Goal: Communication & Community: Answer question/provide support

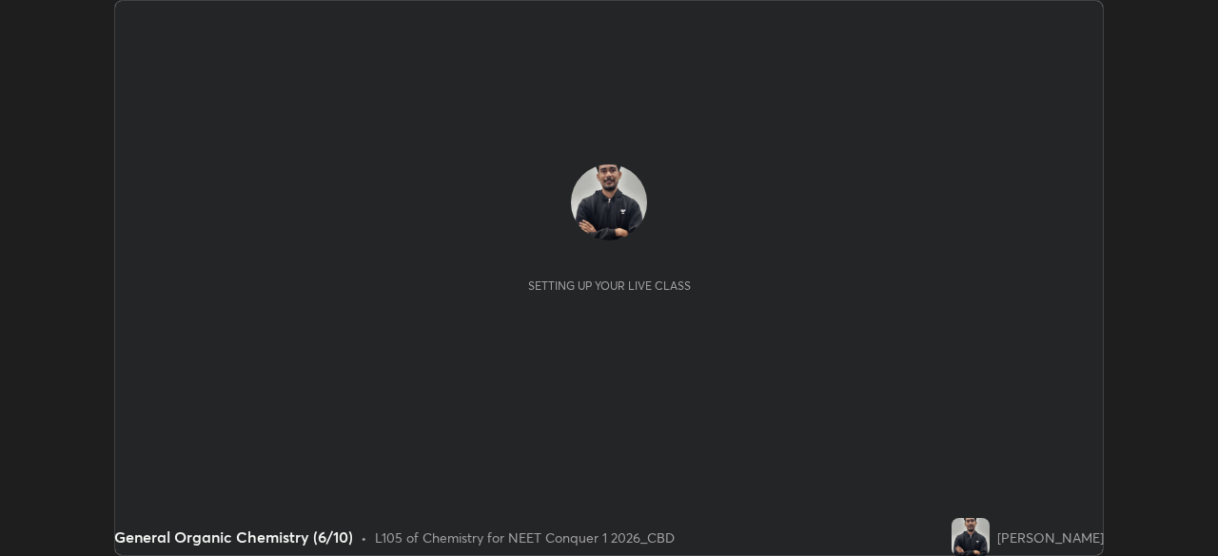
scroll to position [556, 1217]
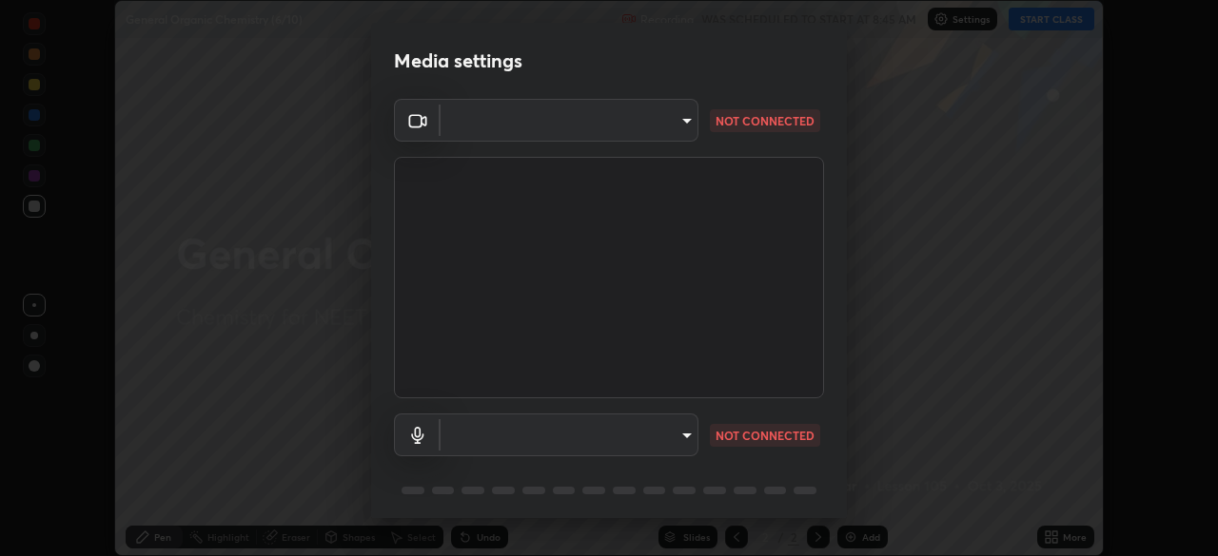
type input "ad6597066c7fc2f7d8a9df135791801f2c5e1b342417c3fbae4c684dc851fcd2"
type input "default"
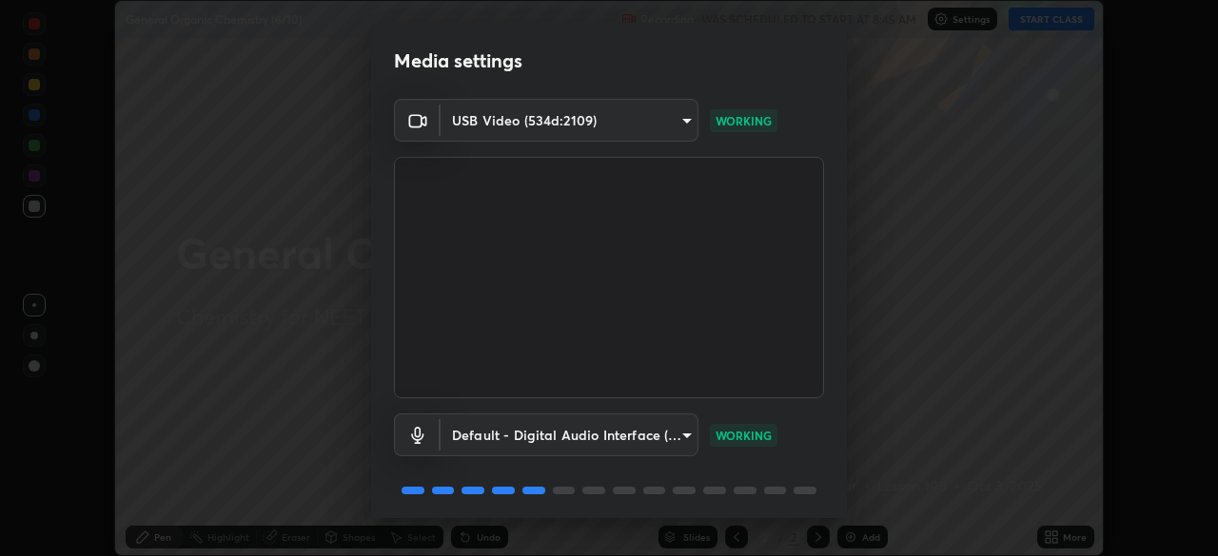
scroll to position [68, 0]
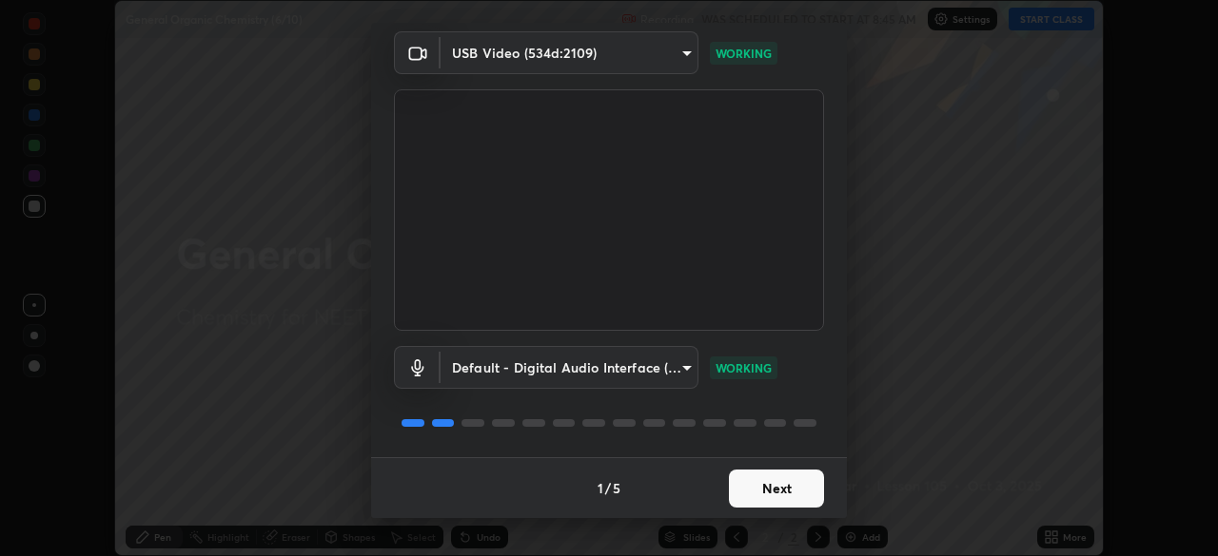
click at [740, 492] on button "Next" at bounding box center [776, 489] width 95 height 38
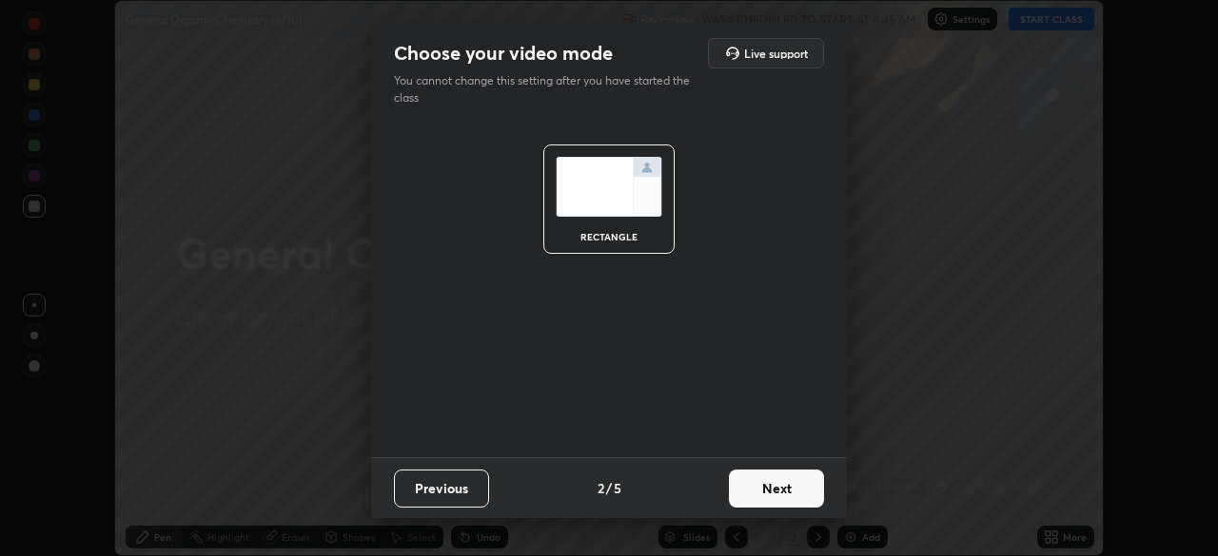
click at [734, 485] on button "Next" at bounding box center [776, 489] width 95 height 38
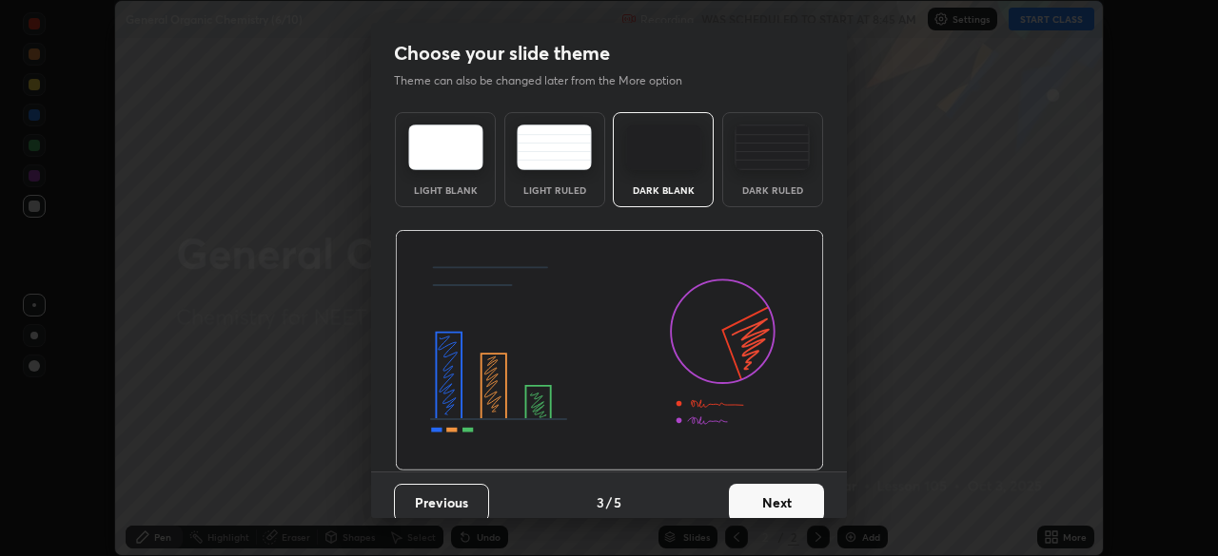
click at [792, 501] on button "Next" at bounding box center [776, 503] width 95 height 38
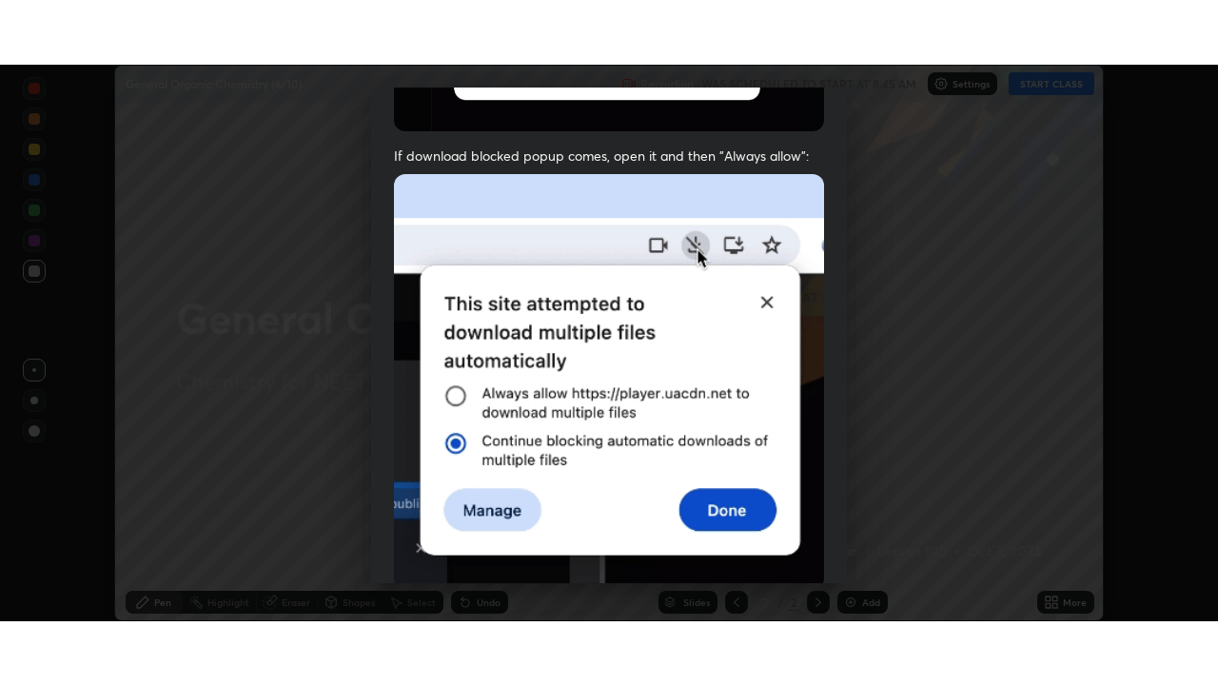
scroll to position [456, 0]
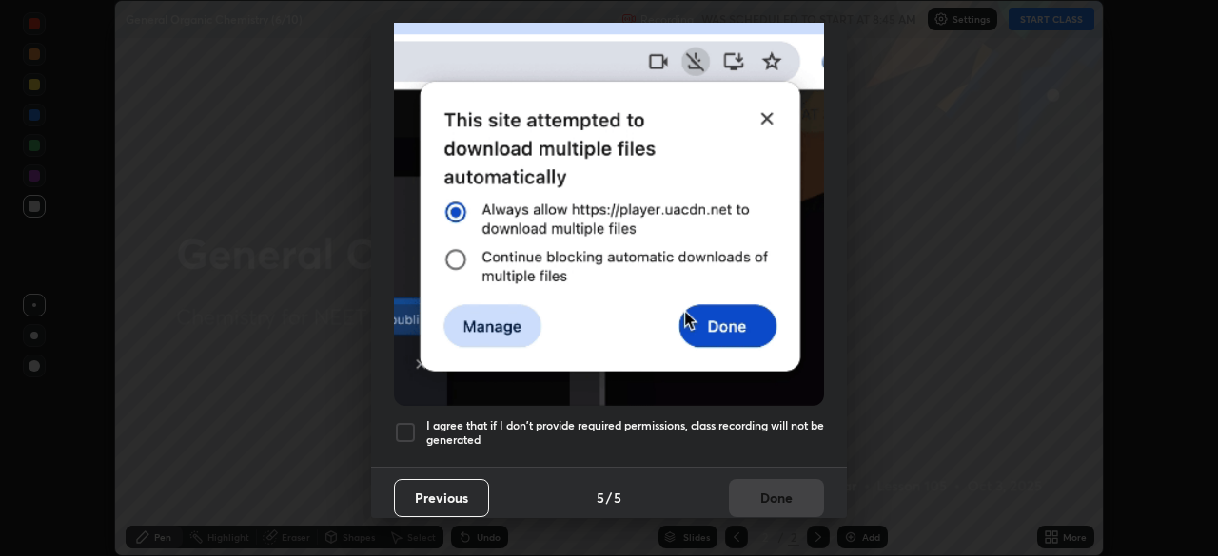
click at [590, 419] on h5 "I agree that if I don't provide required permissions, class recording will not …" at bounding box center [625, 433] width 398 height 29
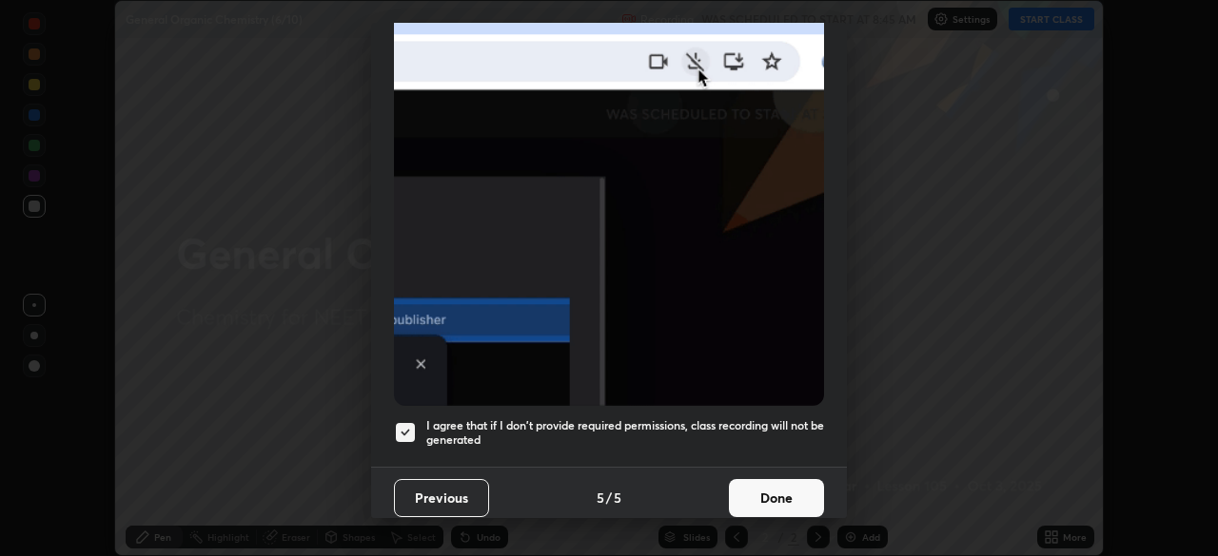
click at [770, 479] on button "Done" at bounding box center [776, 498] width 95 height 38
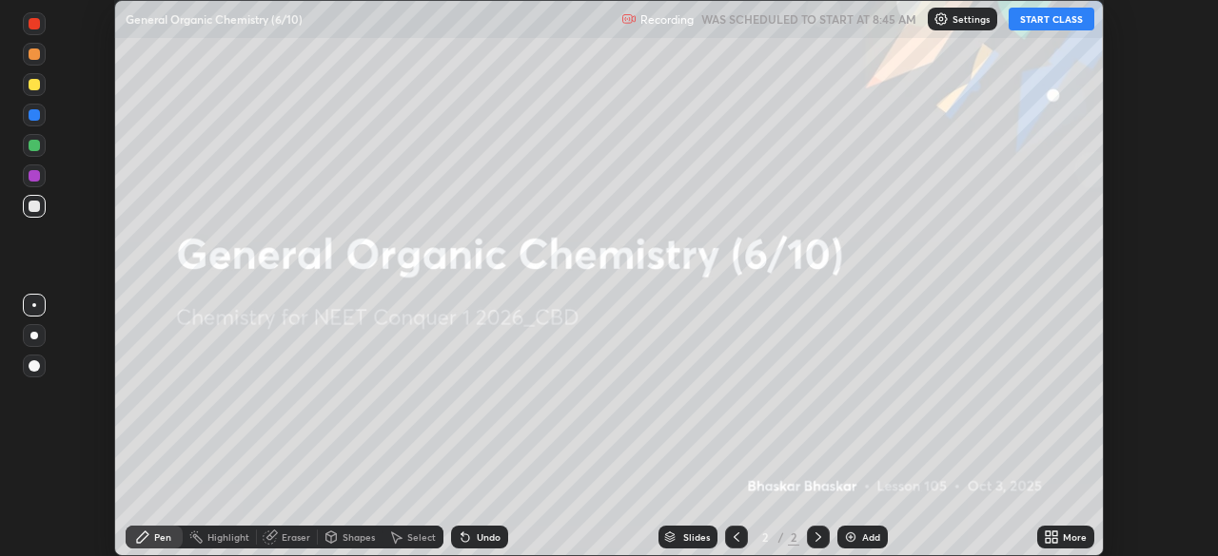
click at [852, 536] on img at bounding box center [850, 537] width 15 height 15
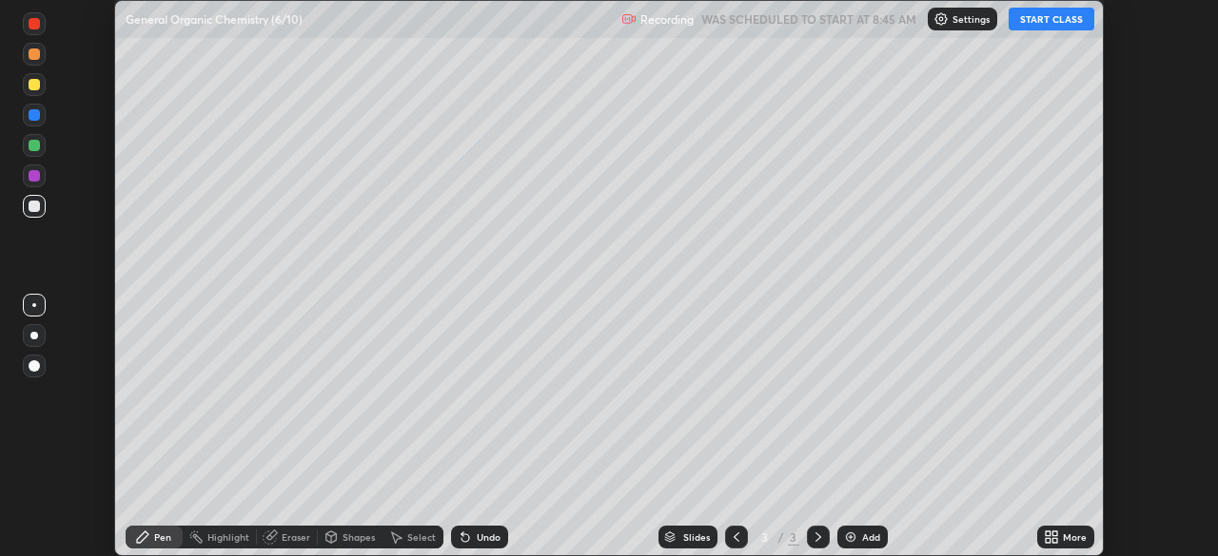
click at [1065, 537] on div "More" at bounding box center [1074, 538] width 24 height 10
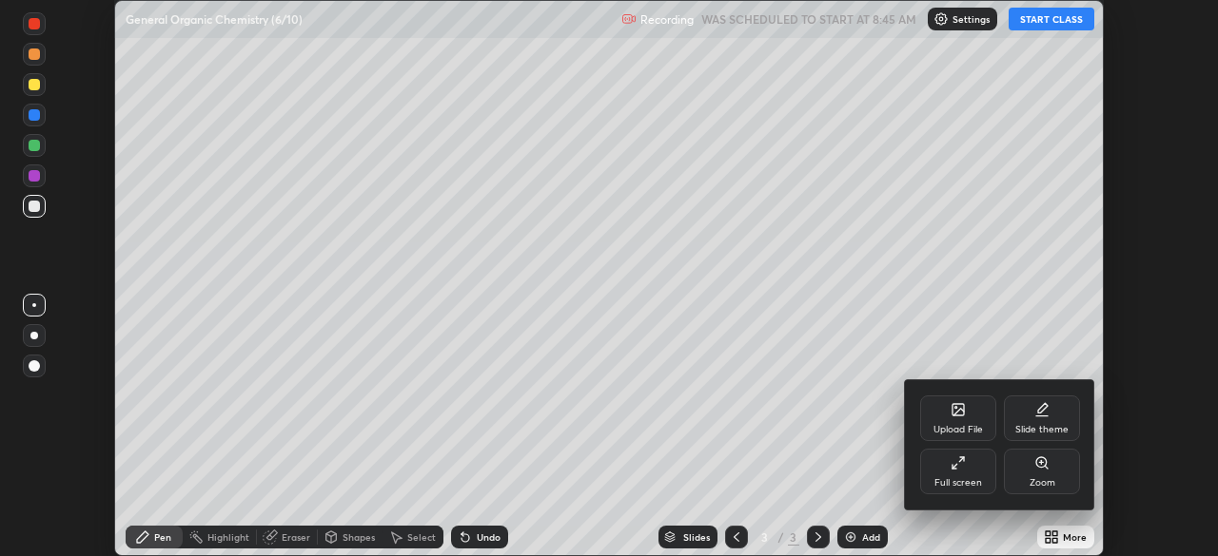
click at [978, 471] on div "Full screen" at bounding box center [958, 472] width 76 height 46
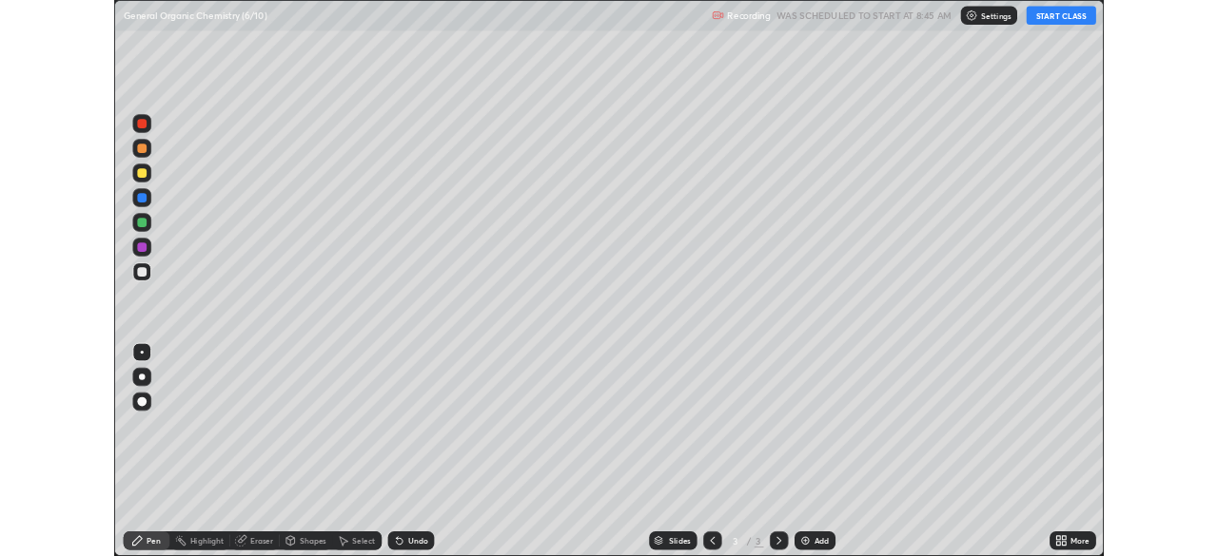
scroll to position [685, 1218]
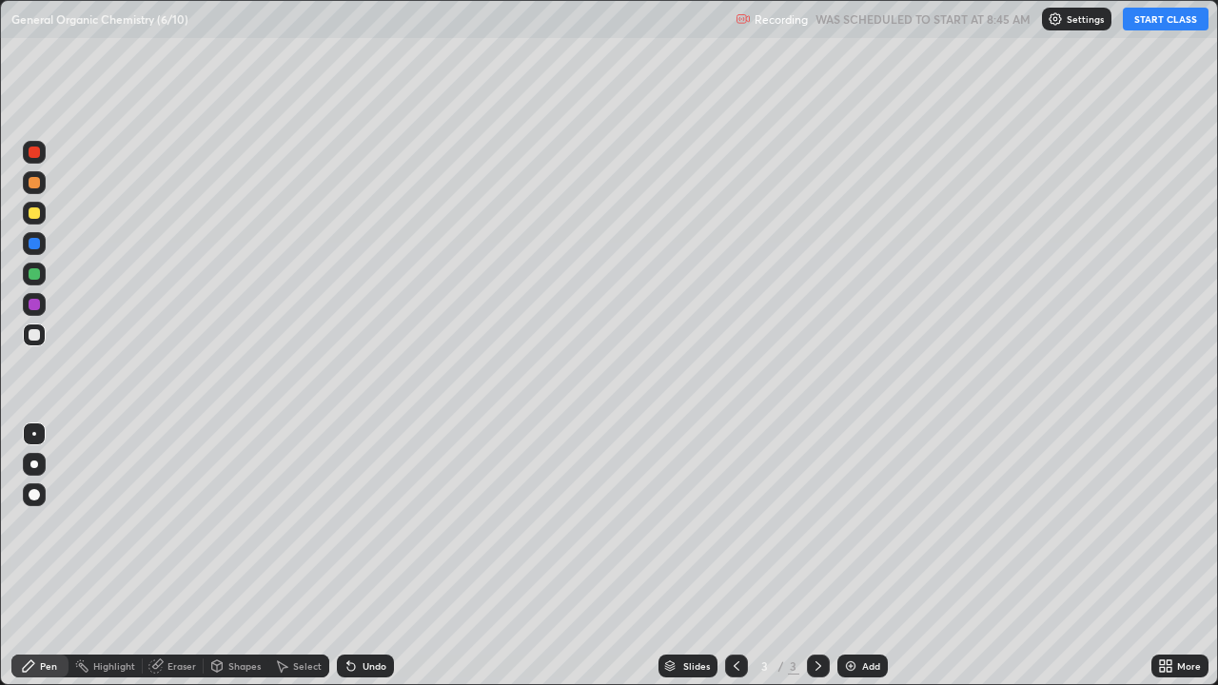
click at [1179, 21] on button "START CLASS" at bounding box center [1165, 19] width 86 height 23
click at [34, 464] on div at bounding box center [34, 464] width 8 height 8
click at [365, 555] on div "Undo" at bounding box center [374, 666] width 24 height 10
click at [379, 555] on div "Undo" at bounding box center [374, 666] width 24 height 10
click at [383, 555] on div "Undo" at bounding box center [365, 665] width 57 height 23
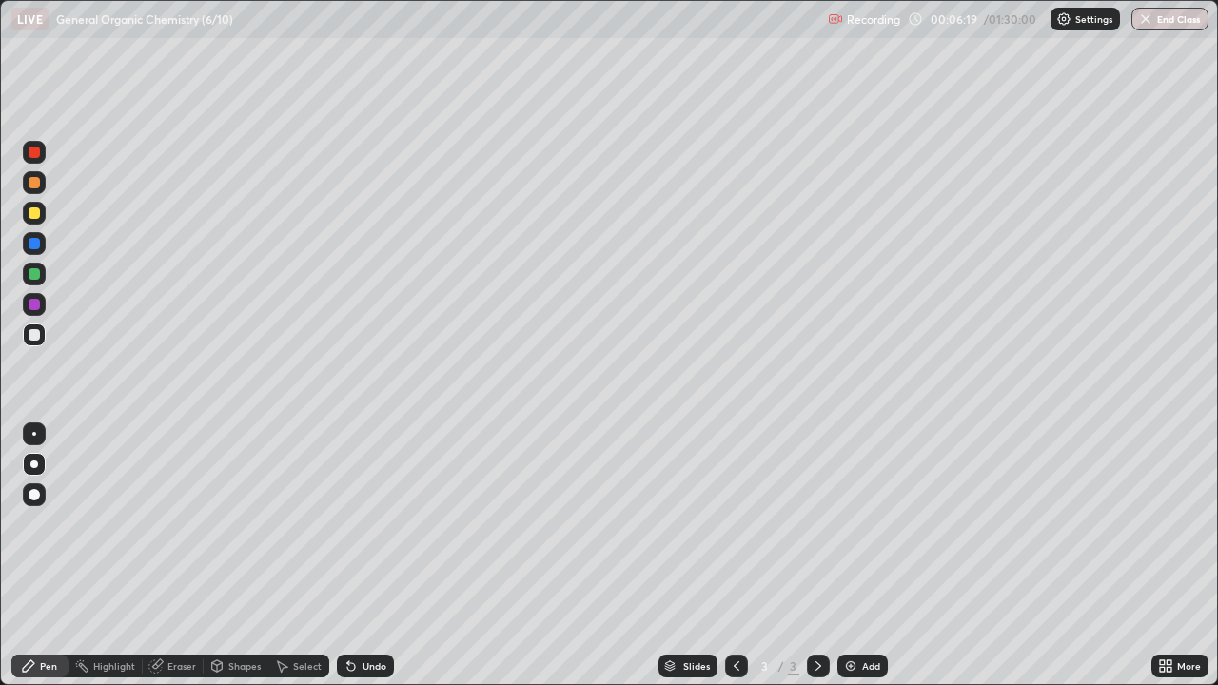
click at [385, 555] on div "Undo" at bounding box center [365, 665] width 57 height 23
click at [389, 555] on div "Undo" at bounding box center [365, 665] width 57 height 23
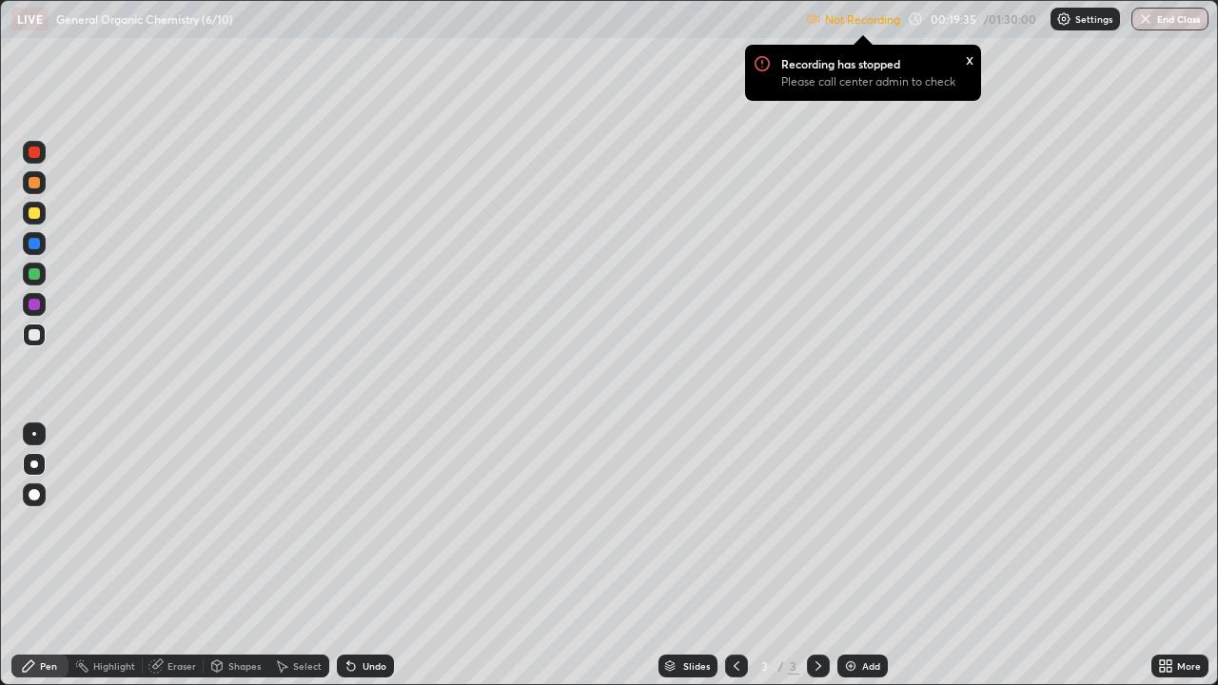
click at [1072, 9] on div "Settings" at bounding box center [1084, 19] width 69 height 23
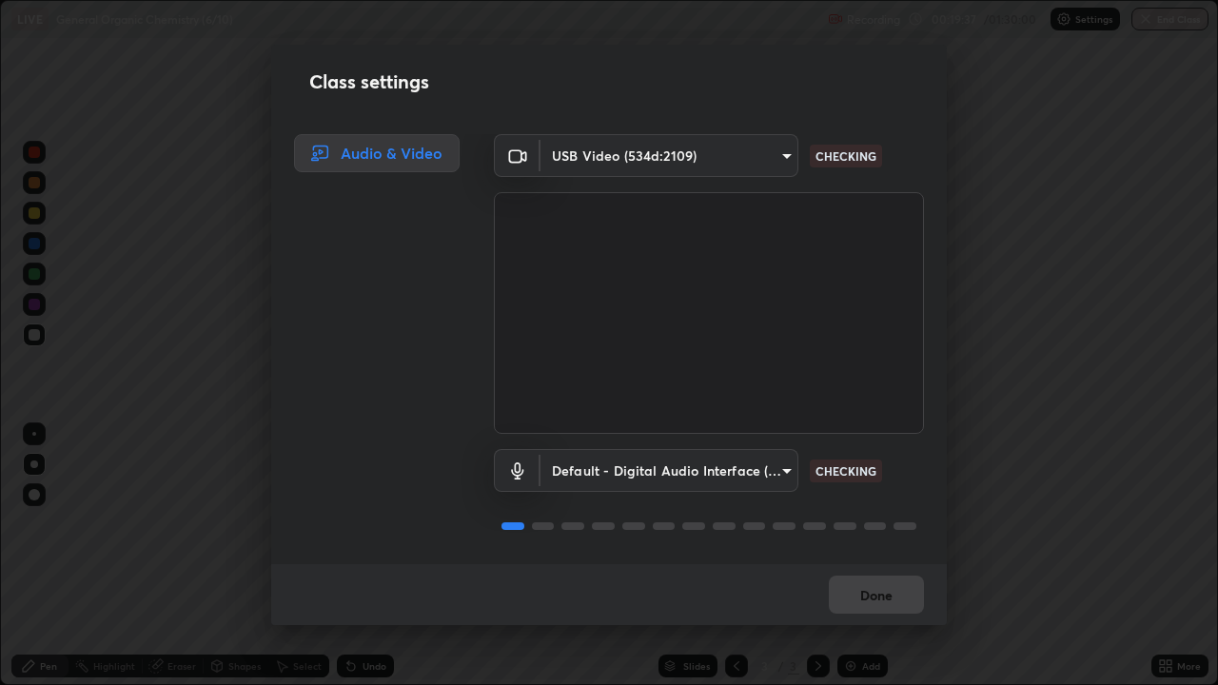
click at [743, 470] on body "Erase all LIVE General Organic Chemistry (6/10) Recording 00:19:37 / 01:30:00 S…" at bounding box center [609, 342] width 1218 height 685
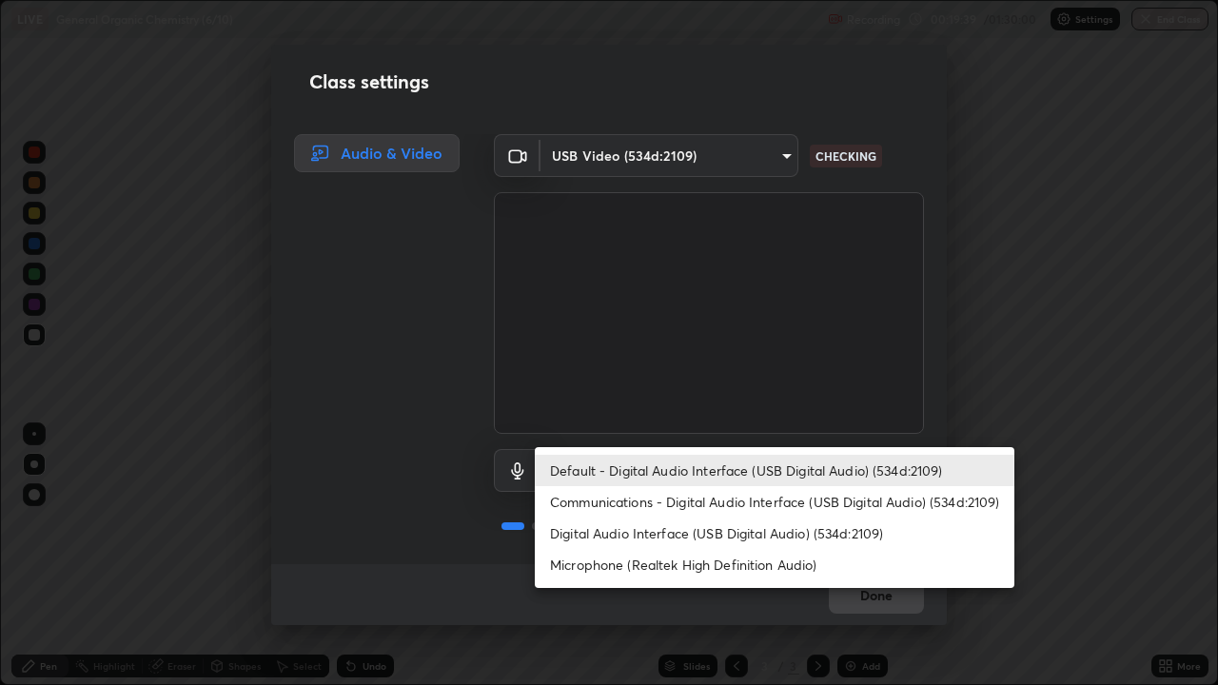
click at [736, 474] on li "Default - Digital Audio Interface (USB Digital Audio) (534d:2109)" at bounding box center [774, 470] width 479 height 31
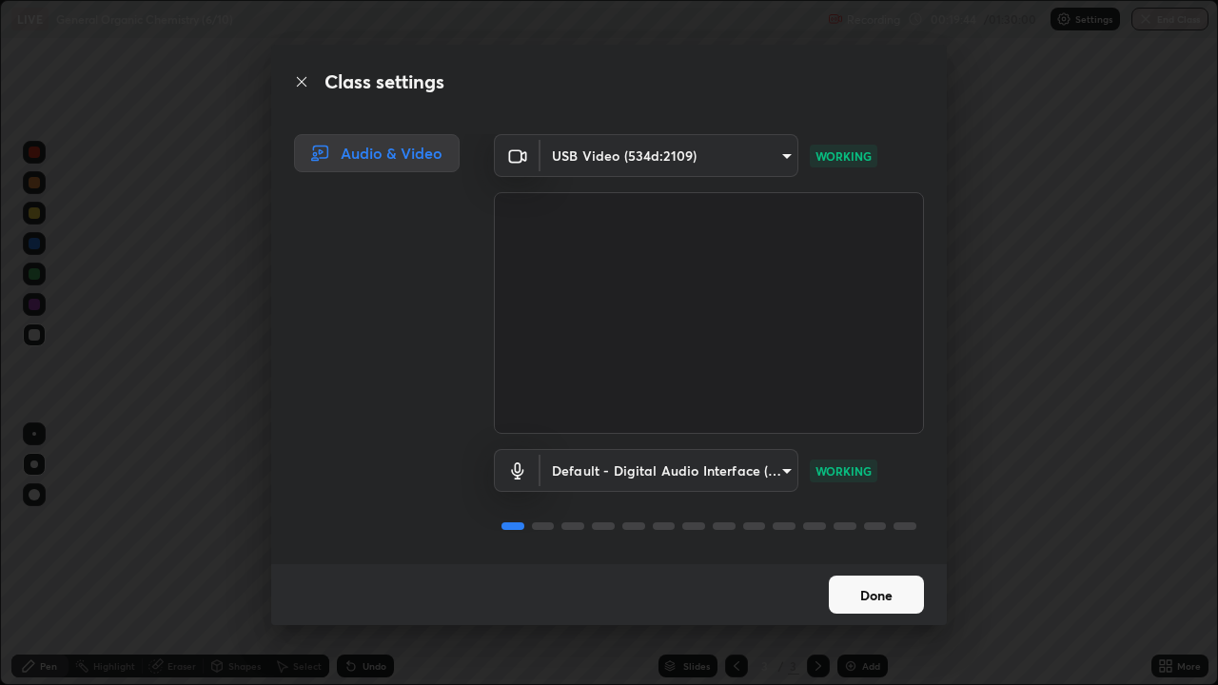
click at [876, 555] on button "Done" at bounding box center [875, 594] width 95 height 38
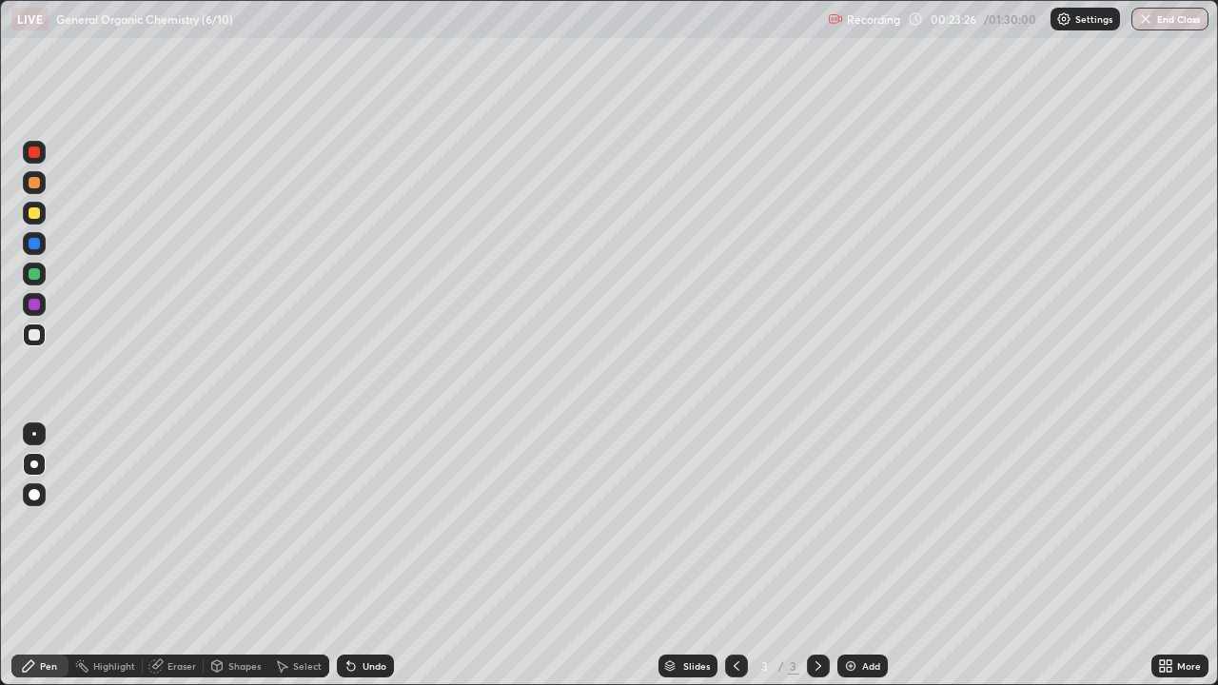
click at [41, 214] on div at bounding box center [34, 213] width 23 height 23
click at [37, 157] on div at bounding box center [34, 151] width 11 height 11
click at [32, 213] on div at bounding box center [34, 212] width 11 height 11
click at [364, 555] on div "Undo" at bounding box center [374, 666] width 24 height 10
click at [31, 148] on div at bounding box center [34, 151] width 11 height 11
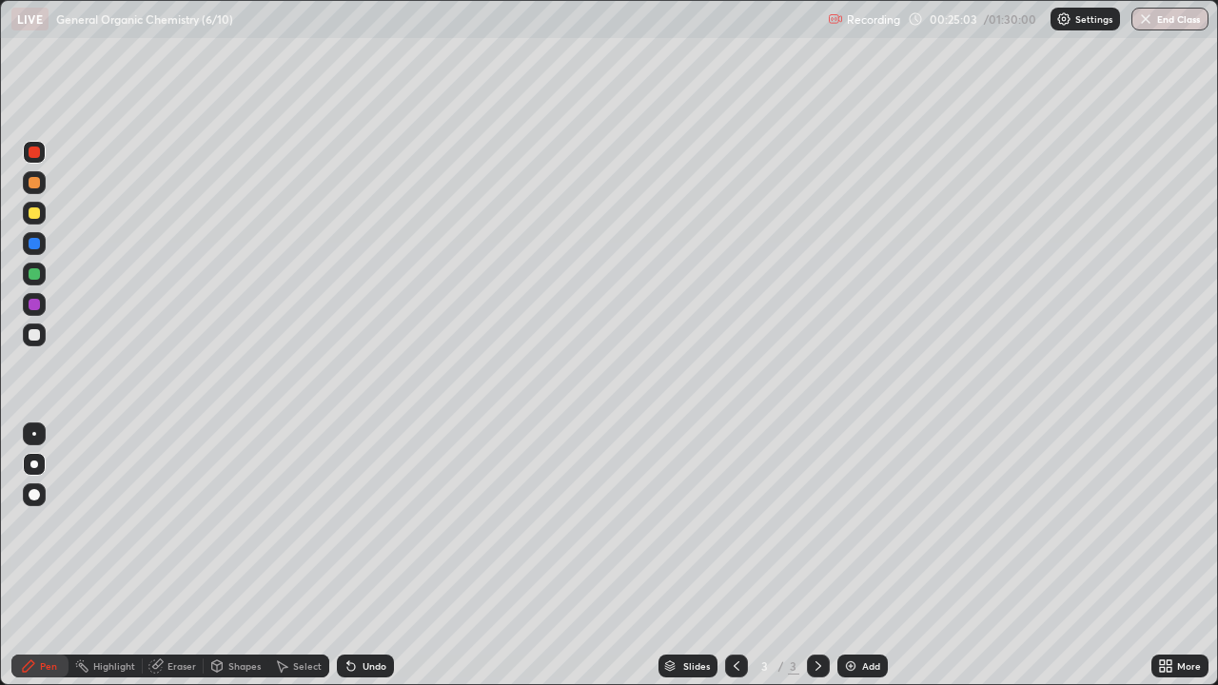
click at [30, 271] on div at bounding box center [34, 273] width 11 height 11
click at [867, 555] on div "Add" at bounding box center [871, 666] width 18 height 10
click at [366, 555] on div "Undo" at bounding box center [374, 666] width 24 height 10
click at [41, 341] on div at bounding box center [34, 334] width 23 height 23
click at [35, 212] on div at bounding box center [34, 212] width 11 height 11
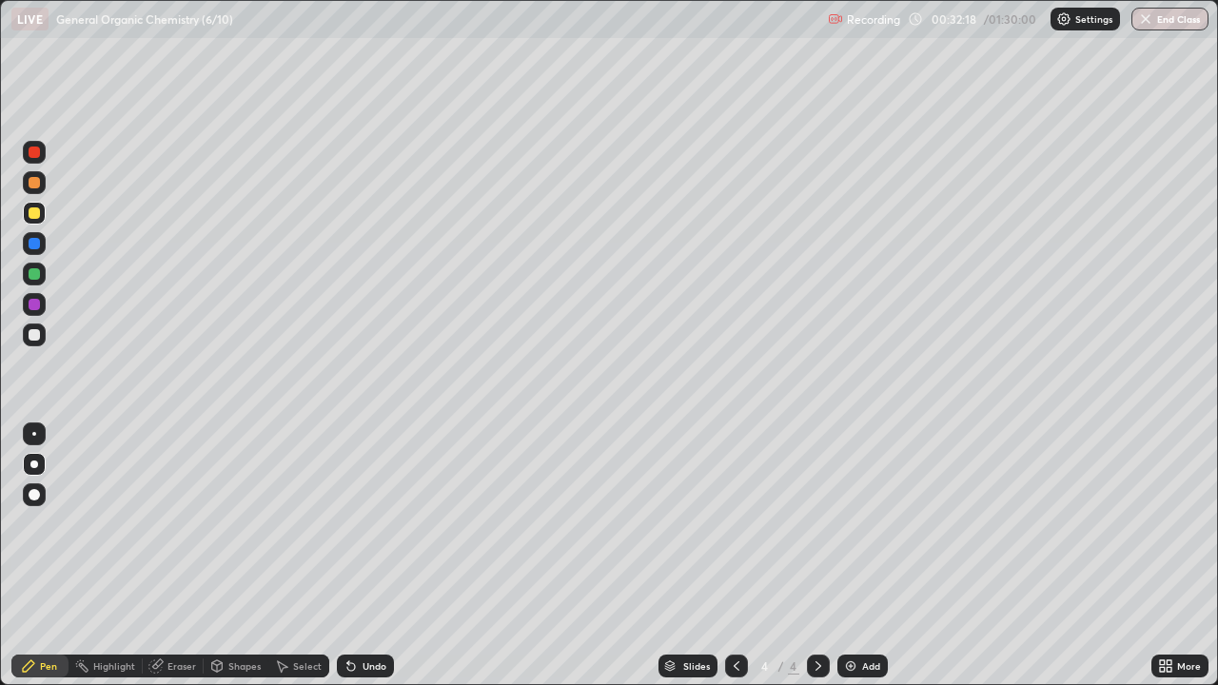
click at [356, 555] on div "Undo" at bounding box center [365, 665] width 57 height 23
click at [364, 555] on div "Undo" at bounding box center [374, 666] width 24 height 10
click at [362, 555] on div "Undo" at bounding box center [374, 666] width 24 height 10
click at [869, 555] on div "Add" at bounding box center [871, 666] width 18 height 10
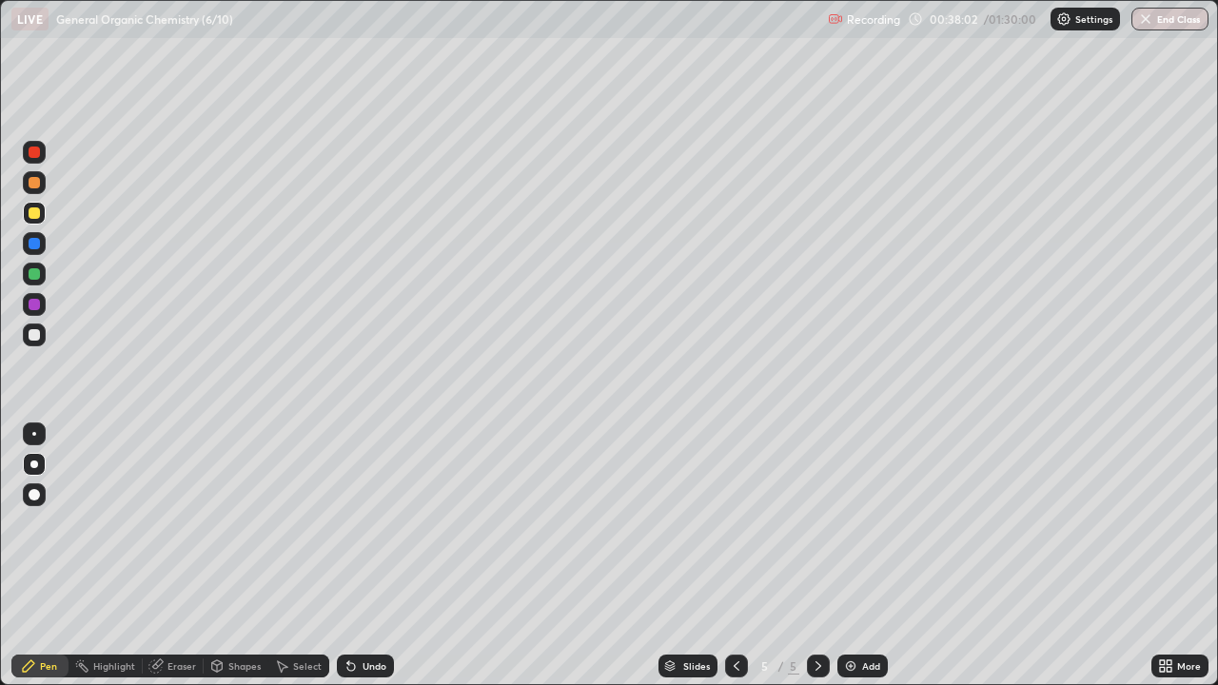
click at [41, 336] on div at bounding box center [34, 334] width 23 height 23
click at [34, 187] on div at bounding box center [34, 182] width 11 height 11
click at [44, 330] on div at bounding box center [34, 334] width 23 height 23
click at [867, 555] on div "Add" at bounding box center [871, 666] width 18 height 10
click at [372, 555] on div "Undo" at bounding box center [374, 666] width 24 height 10
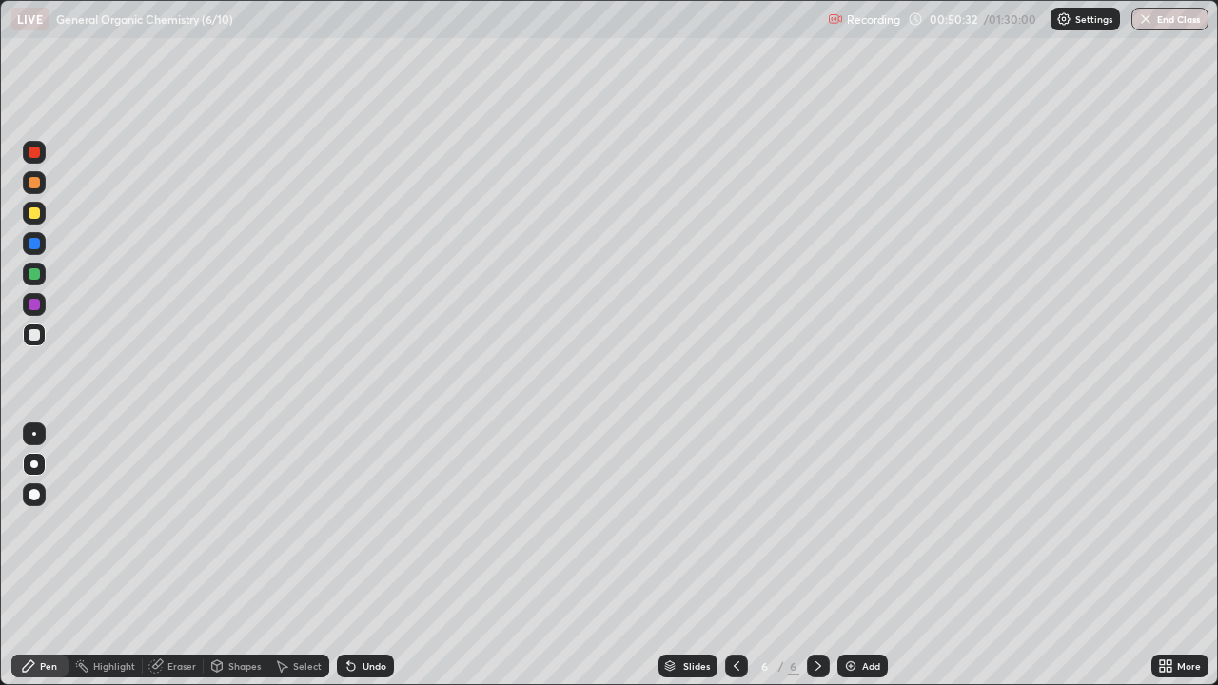
click at [371, 555] on div "Undo" at bounding box center [374, 666] width 24 height 10
click at [31, 211] on div at bounding box center [34, 212] width 11 height 11
click at [35, 335] on div at bounding box center [34, 334] width 11 height 11
click at [366, 555] on div "Undo" at bounding box center [374, 666] width 24 height 10
click at [859, 555] on div "Add" at bounding box center [862, 665] width 50 height 23
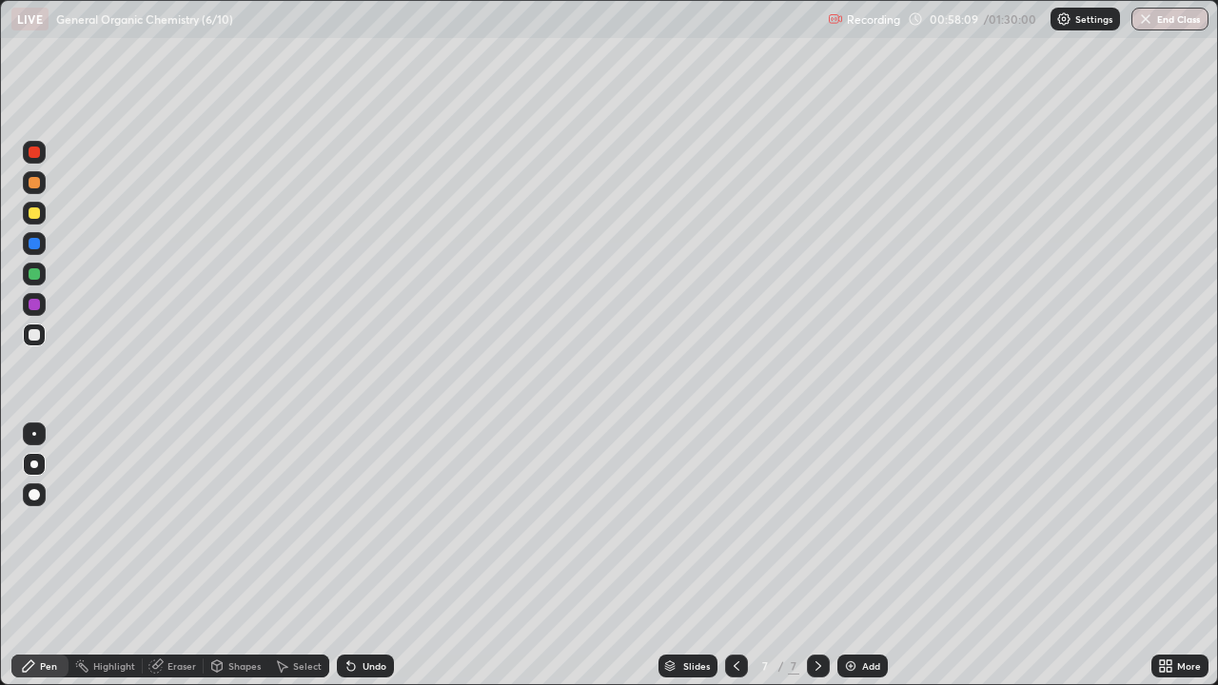
click at [41, 212] on div at bounding box center [34, 213] width 23 height 23
click at [743, 555] on div at bounding box center [736, 665] width 23 height 23
click at [815, 555] on icon at bounding box center [818, 666] width 6 height 10
click at [41, 334] on div at bounding box center [34, 334] width 23 height 23
click at [41, 214] on div at bounding box center [34, 213] width 23 height 23
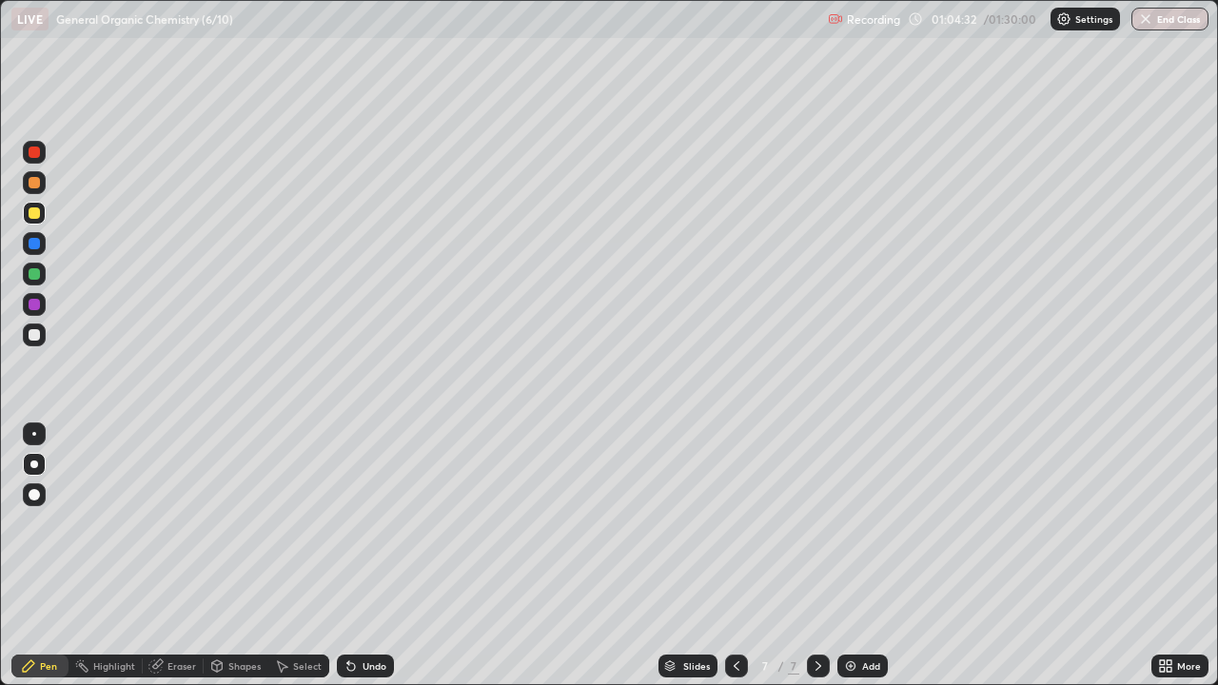
click at [862, 555] on div "Add" at bounding box center [871, 666] width 18 height 10
click at [35, 337] on div at bounding box center [34, 334] width 11 height 11
click at [41, 214] on div at bounding box center [34, 213] width 23 height 23
click at [42, 341] on div at bounding box center [34, 334] width 23 height 23
click at [367, 555] on div "Undo" at bounding box center [374, 666] width 24 height 10
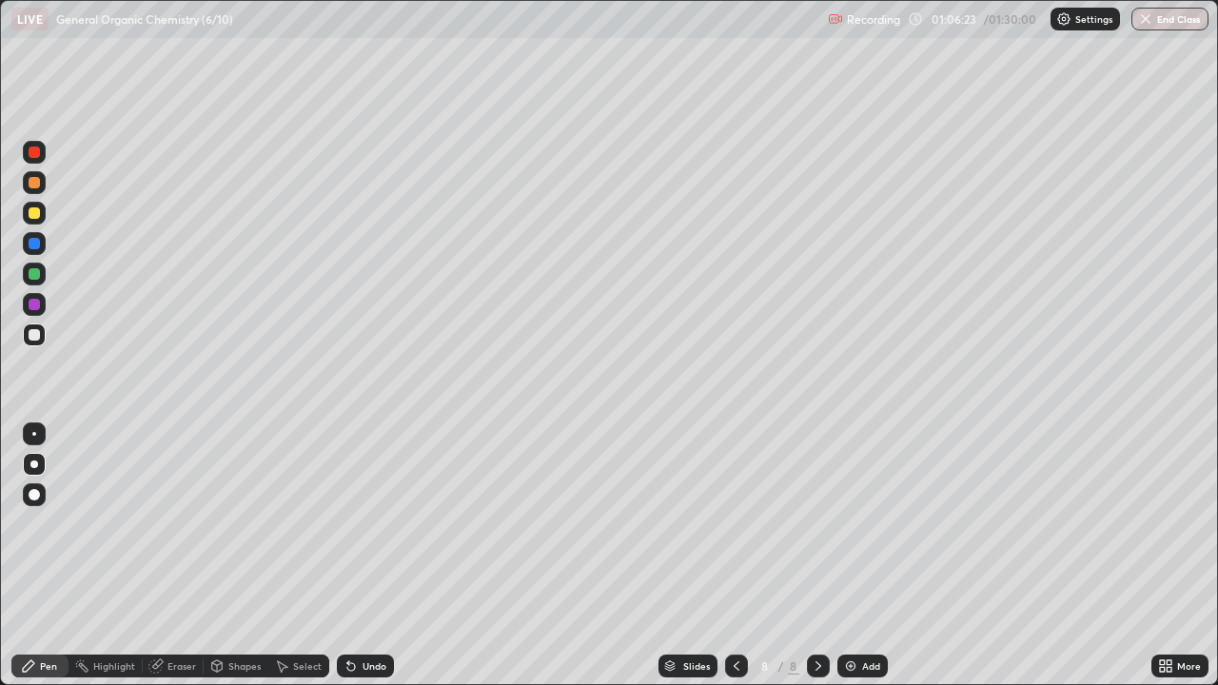
click at [733, 555] on icon at bounding box center [736, 665] width 15 height 15
click at [35, 210] on div at bounding box center [34, 212] width 11 height 11
click at [37, 276] on div at bounding box center [34, 273] width 11 height 11
click at [365, 555] on div "Undo" at bounding box center [374, 666] width 24 height 10
click at [35, 335] on div at bounding box center [34, 334] width 11 height 11
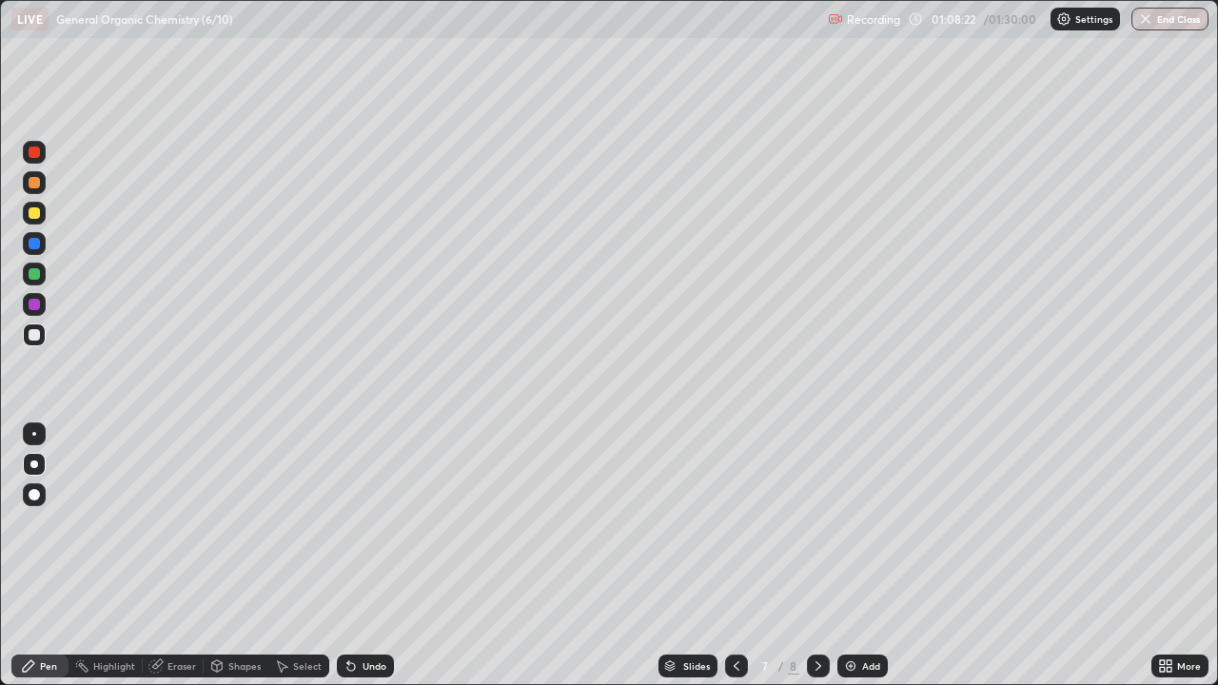
click at [369, 555] on div "Undo" at bounding box center [374, 666] width 24 height 10
click at [588, 555] on div "Slides 7 / 8 Add" at bounding box center [772, 666] width 757 height 38
click at [593, 555] on div "Slides 7 / 8 Add" at bounding box center [772, 666] width 757 height 38
click at [371, 555] on div "Undo" at bounding box center [374, 666] width 24 height 10
click at [358, 555] on div "Undo" at bounding box center [365, 665] width 57 height 23
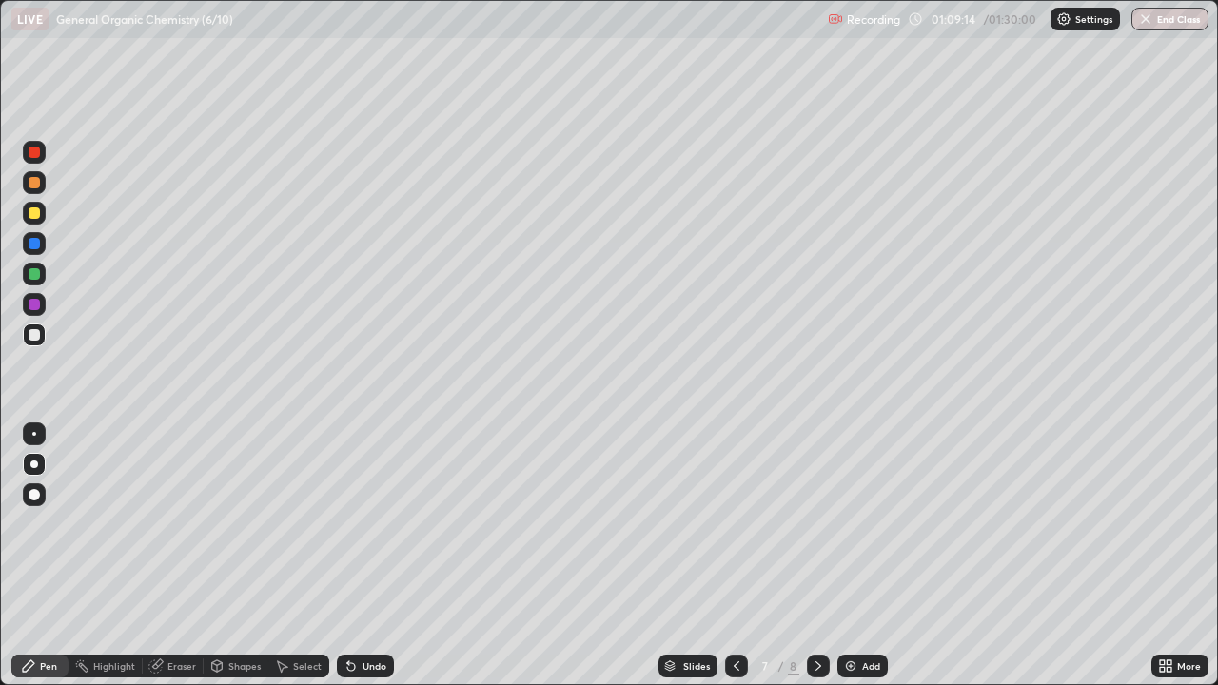
click at [368, 555] on div "Undo" at bounding box center [374, 666] width 24 height 10
click at [811, 555] on div at bounding box center [818, 666] width 23 height 38
click at [744, 555] on div at bounding box center [736, 665] width 23 height 23
click at [815, 555] on icon at bounding box center [818, 666] width 6 height 10
click at [864, 555] on div "Add" at bounding box center [862, 665] width 50 height 23
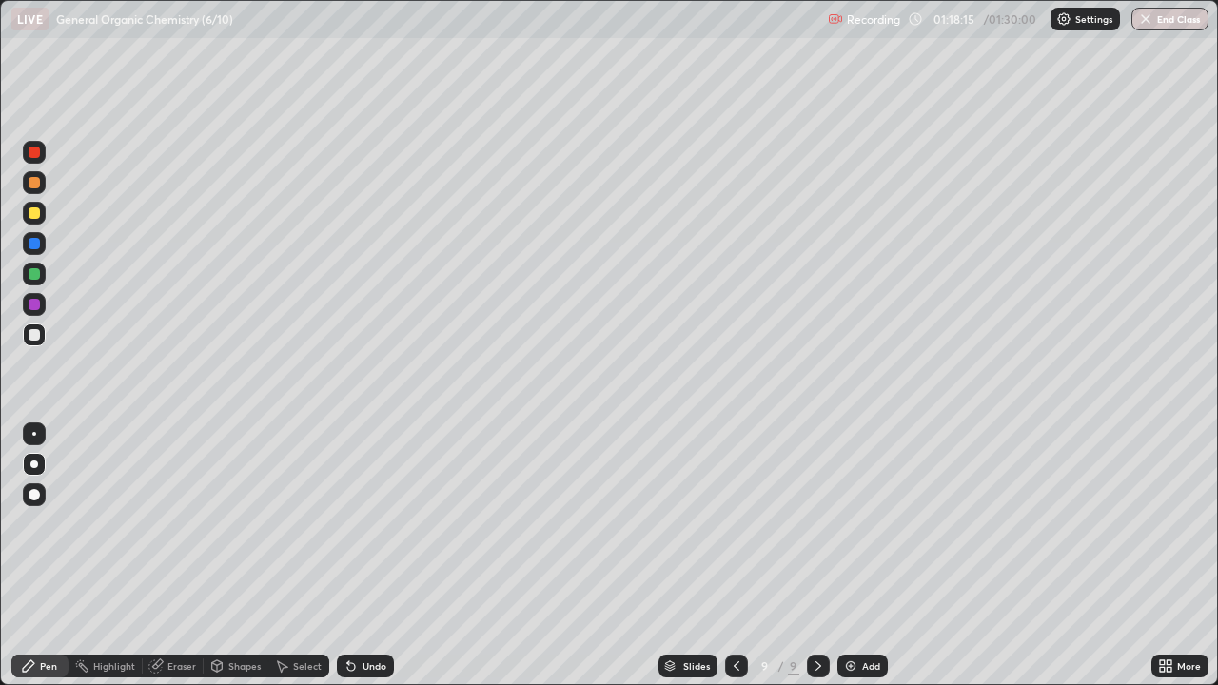
click at [371, 555] on div "Undo" at bounding box center [374, 666] width 24 height 10
click at [39, 218] on div at bounding box center [34, 213] width 23 height 23
click at [38, 336] on div at bounding box center [34, 334] width 11 height 11
click at [870, 555] on div "Add" at bounding box center [871, 666] width 18 height 10
click at [179, 555] on div "Eraser" at bounding box center [181, 666] width 29 height 10
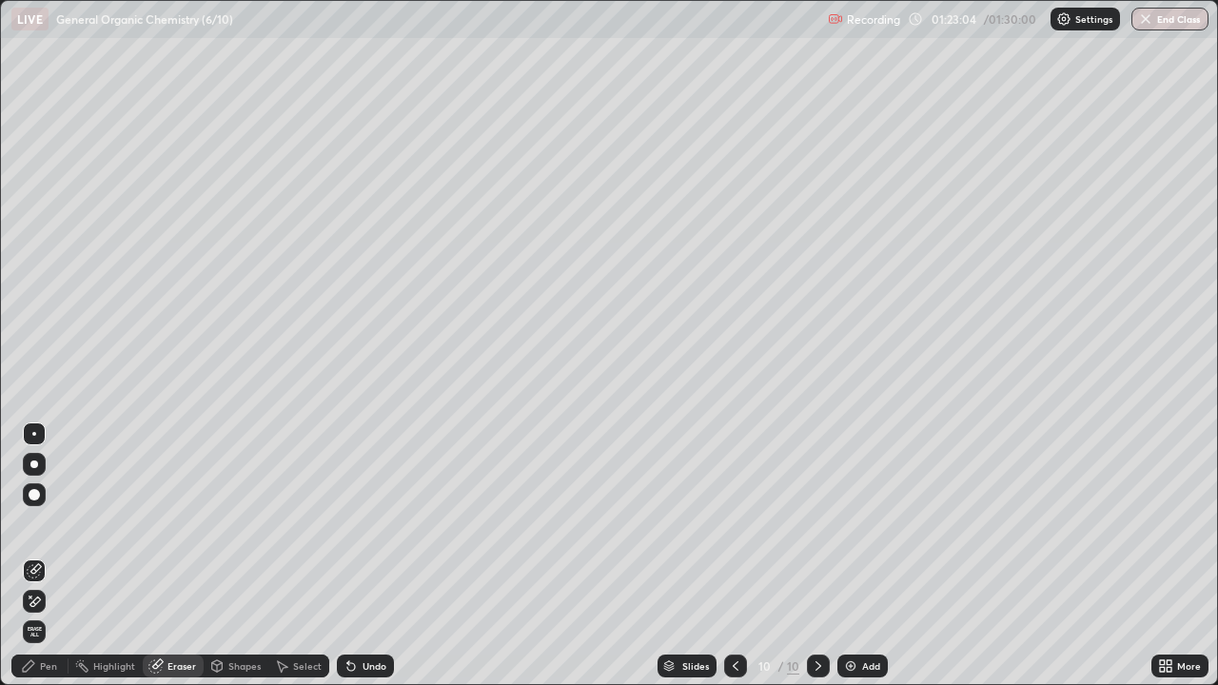
click at [46, 555] on div "Pen" at bounding box center [48, 666] width 17 height 10
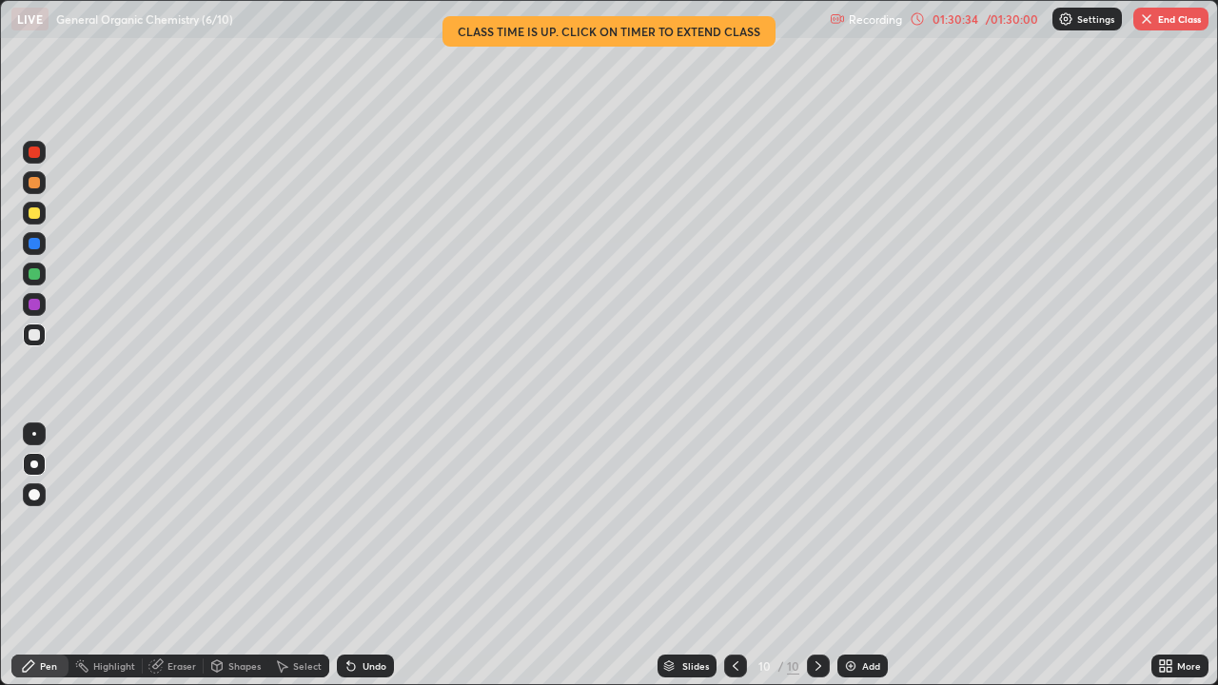
click at [1184, 15] on button "End Class" at bounding box center [1170, 19] width 75 height 23
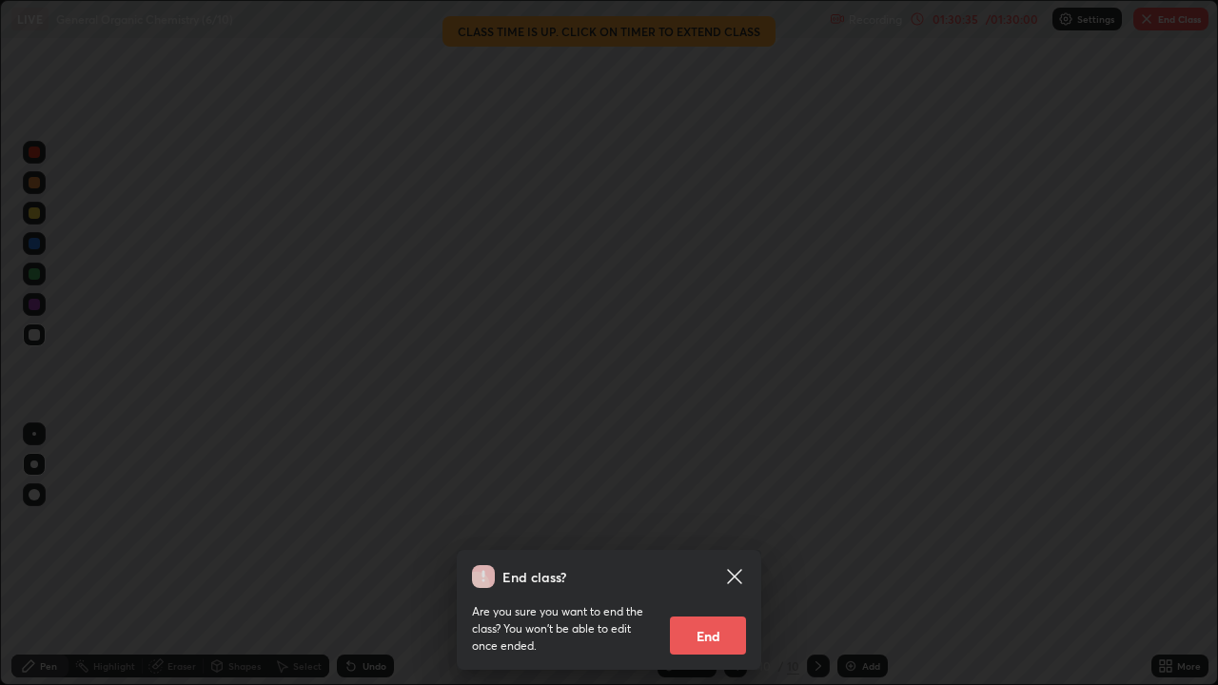
click at [737, 555] on button "End" at bounding box center [708, 635] width 76 height 38
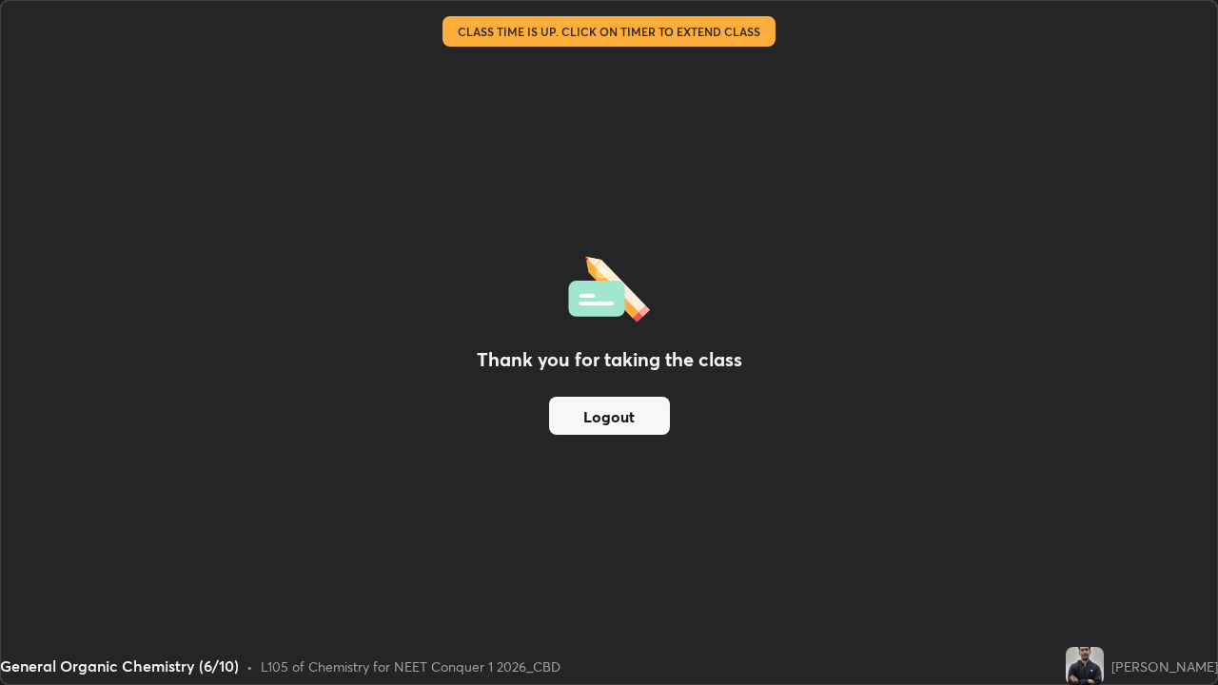
click at [567, 426] on button "Logout" at bounding box center [609, 416] width 121 height 38
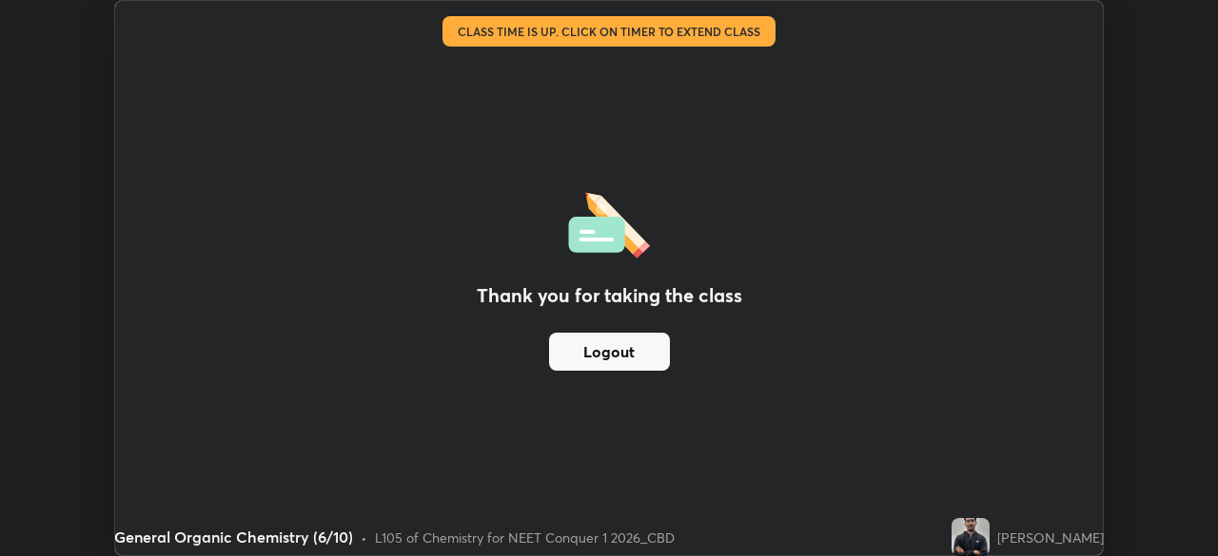
scroll to position [94563, 93901]
click at [629, 349] on button "Logout" at bounding box center [609, 352] width 121 height 38
click at [616, 367] on button "Logout" at bounding box center [609, 352] width 121 height 38
click at [633, 358] on button "Logout" at bounding box center [609, 352] width 121 height 38
click at [641, 352] on button "Logout" at bounding box center [609, 352] width 121 height 38
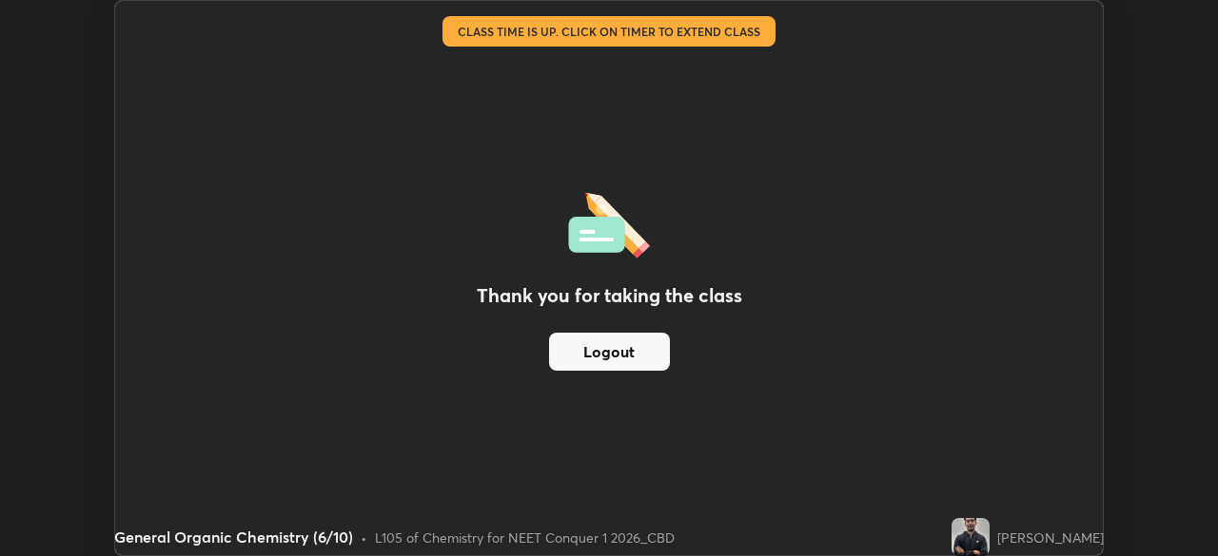
click at [647, 364] on button "Logout" at bounding box center [609, 352] width 121 height 38
